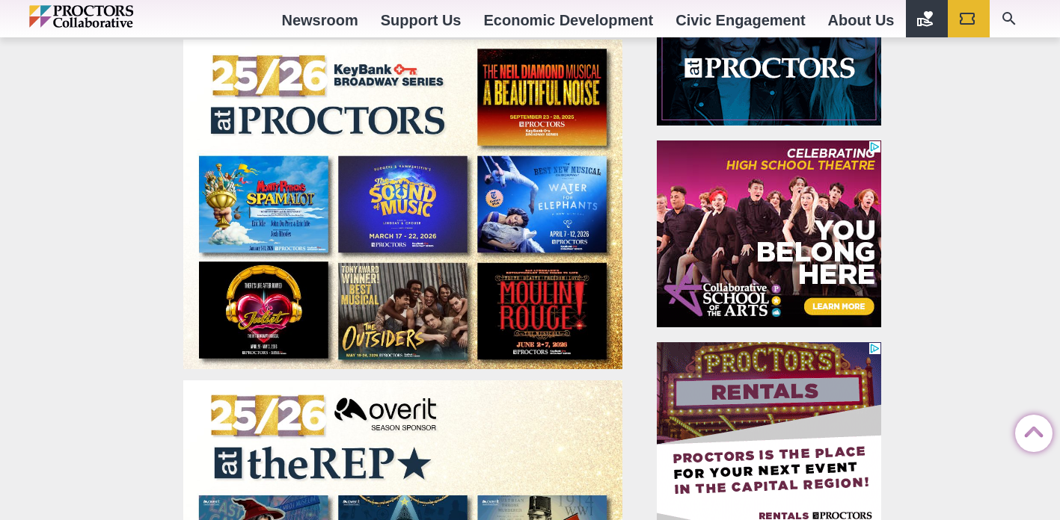
scroll to position [731, 0]
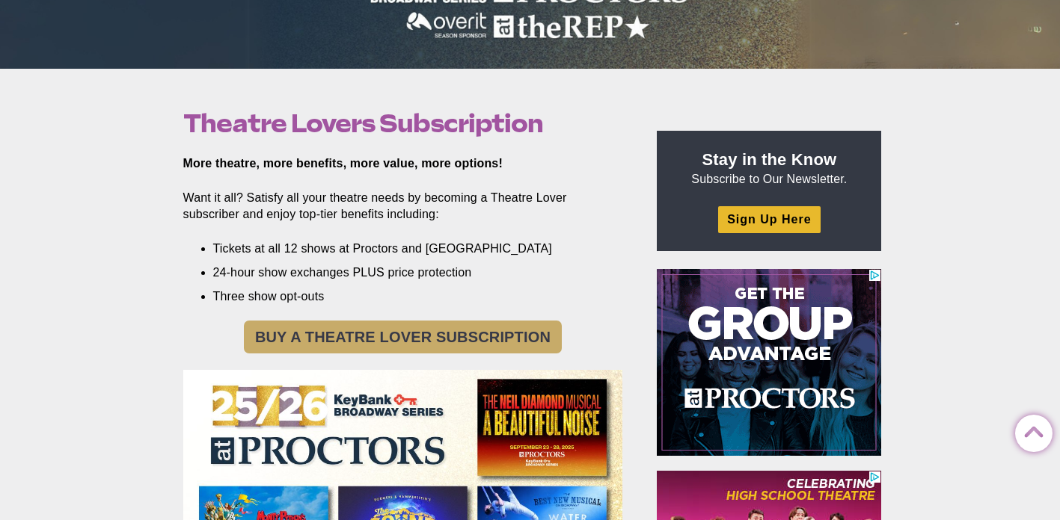
scroll to position [405, 0]
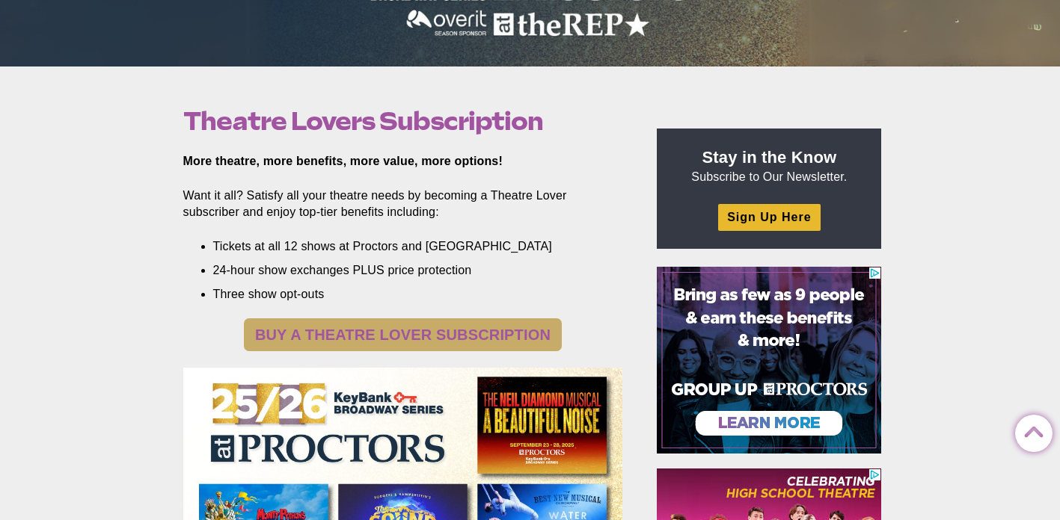
click at [416, 336] on link "BUY A THEATRE LOVER SUBSCRIPTION" at bounding box center [403, 335] width 318 height 33
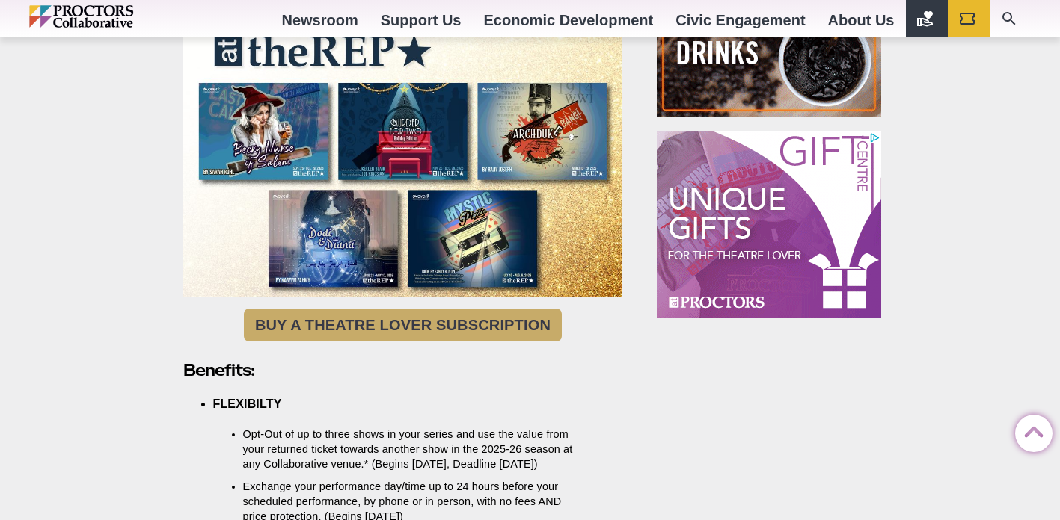
scroll to position [1156, 0]
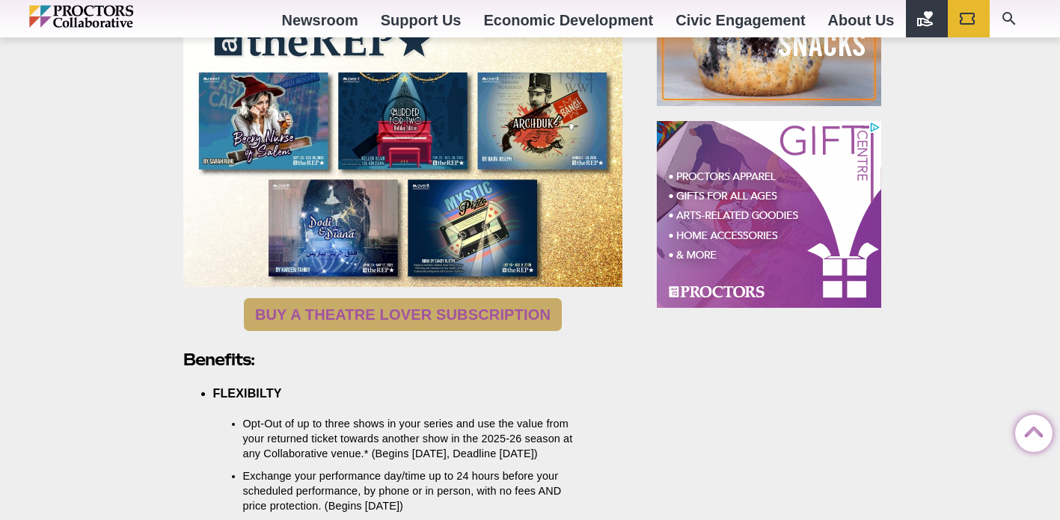
click at [406, 319] on link "BUY A THEATRE LOVER SUBSCRIPTION" at bounding box center [403, 314] width 318 height 33
